Goal: Task Accomplishment & Management: Use online tool/utility

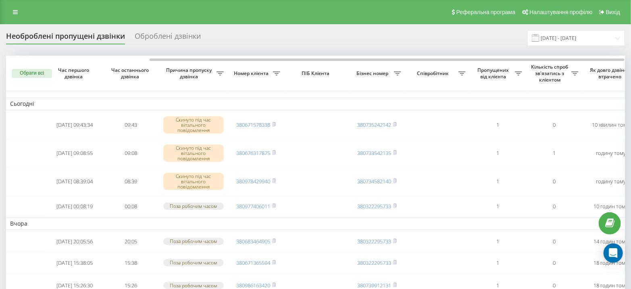
scroll to position [0, 187]
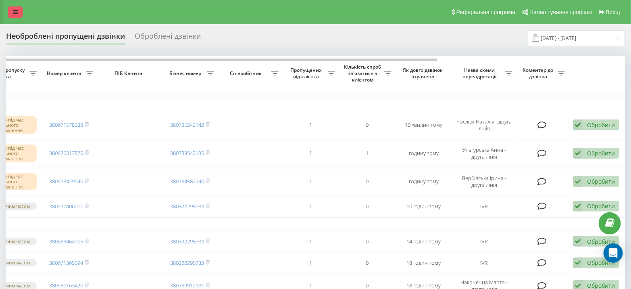
click at [17, 13] on icon at bounding box center [15, 12] width 5 height 6
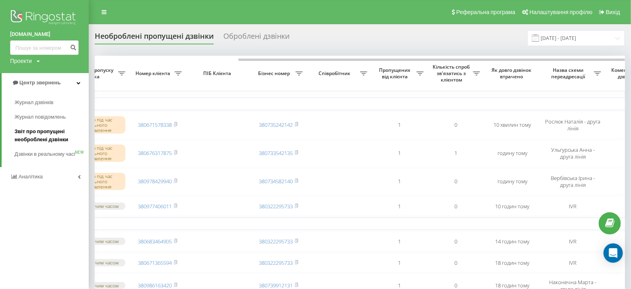
click at [43, 135] on span "Звіт про пропущені необроблені дзвінки" at bounding box center [50, 135] width 70 height 16
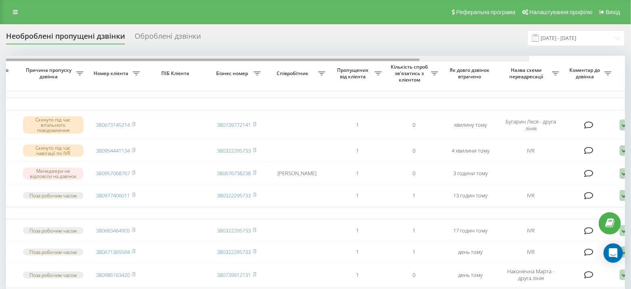
scroll to position [0, 187]
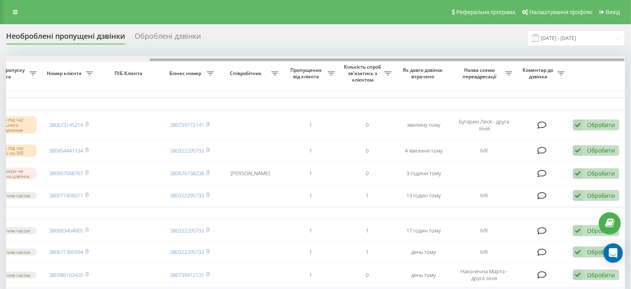
drag, startPoint x: 342, startPoint y: 59, endPoint x: 637, endPoint y: 66, distance: 294.8
click at [631, 66] on html "[DOMAIN_NAME] Проекти [DOMAIN_NAME] Центр звернень Журнал дзвінків Журнал повід…" at bounding box center [315, 144] width 631 height 289
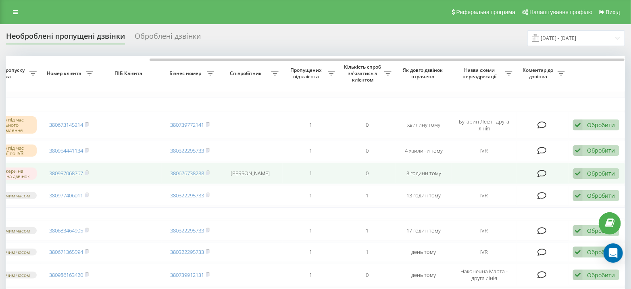
click at [609, 172] on div "Обробити" at bounding box center [601, 173] width 28 height 8
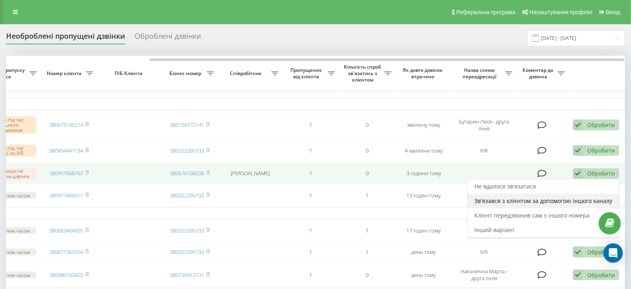
click at [572, 202] on span "Зв'язався з клієнтом за допомогою іншого каналу" at bounding box center [544, 201] width 138 height 8
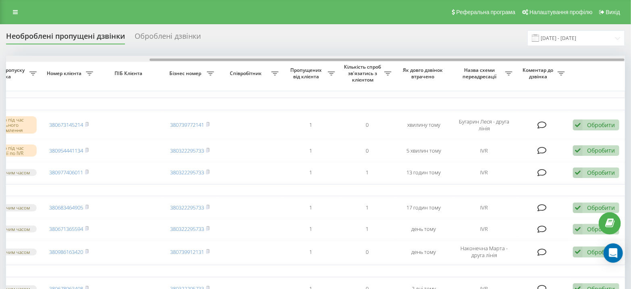
drag, startPoint x: 429, startPoint y: 59, endPoint x: 637, endPoint y: 85, distance: 209.2
click at [631, 85] on html "[DOMAIN_NAME] Проекти [DOMAIN_NAME] Центр звернень Журнал дзвінків Журнал повід…" at bounding box center [315, 144] width 631 height 289
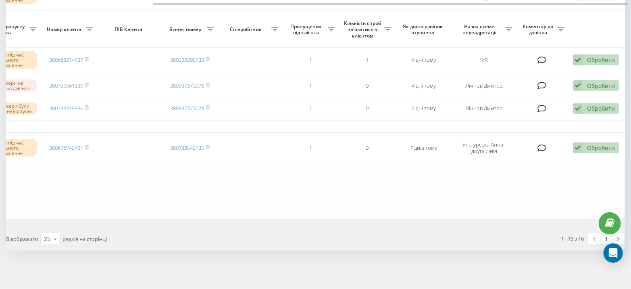
scroll to position [0, 0]
